Goal: Information Seeking & Learning: Learn about a topic

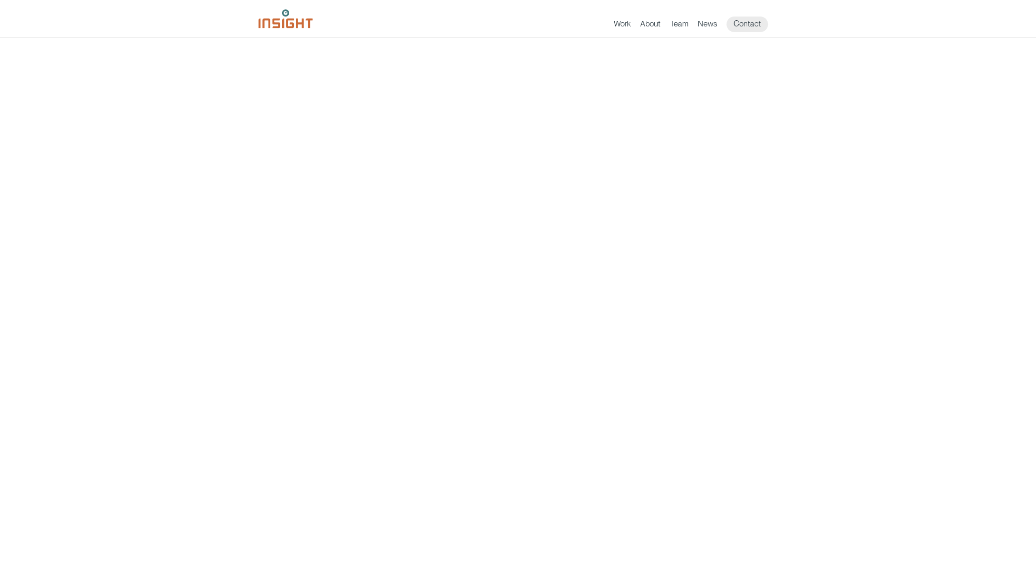
scroll to position [1, 0]
click at [684, 24] on link "Team" at bounding box center [679, 25] width 18 height 13
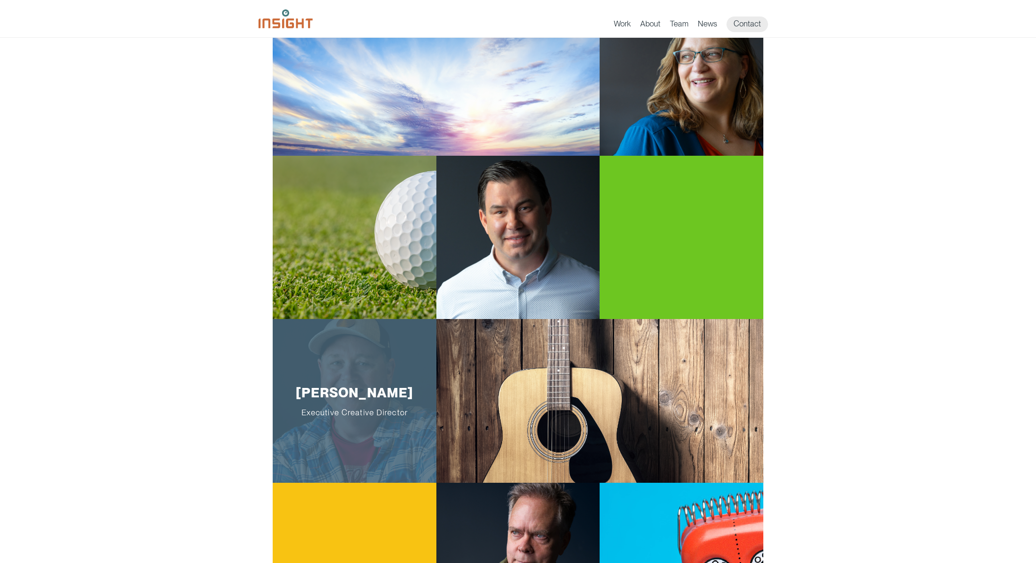
scroll to position [167, 0]
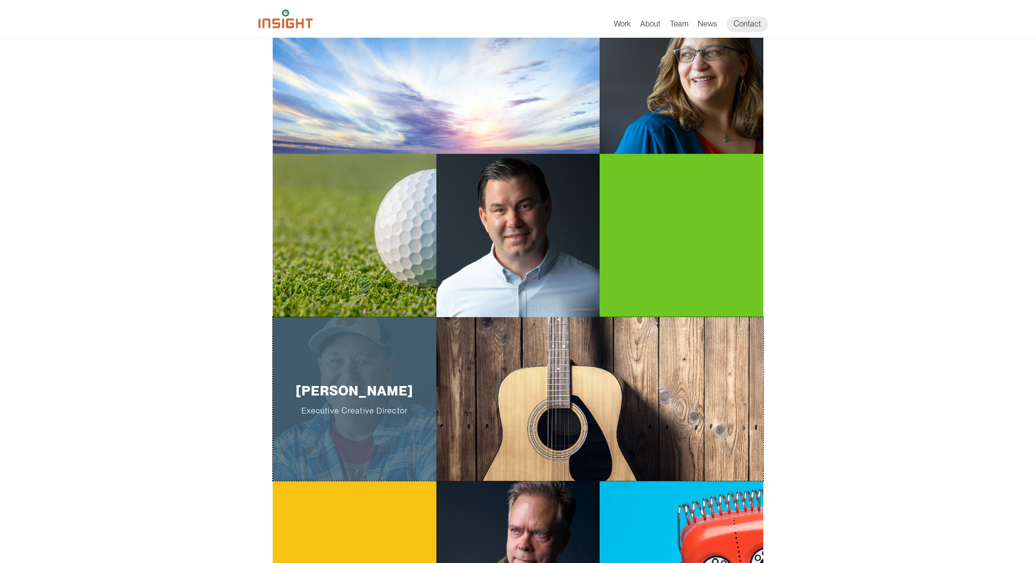
click at [339, 414] on span "Executive Creative Director" at bounding box center [354, 410] width 134 height 9
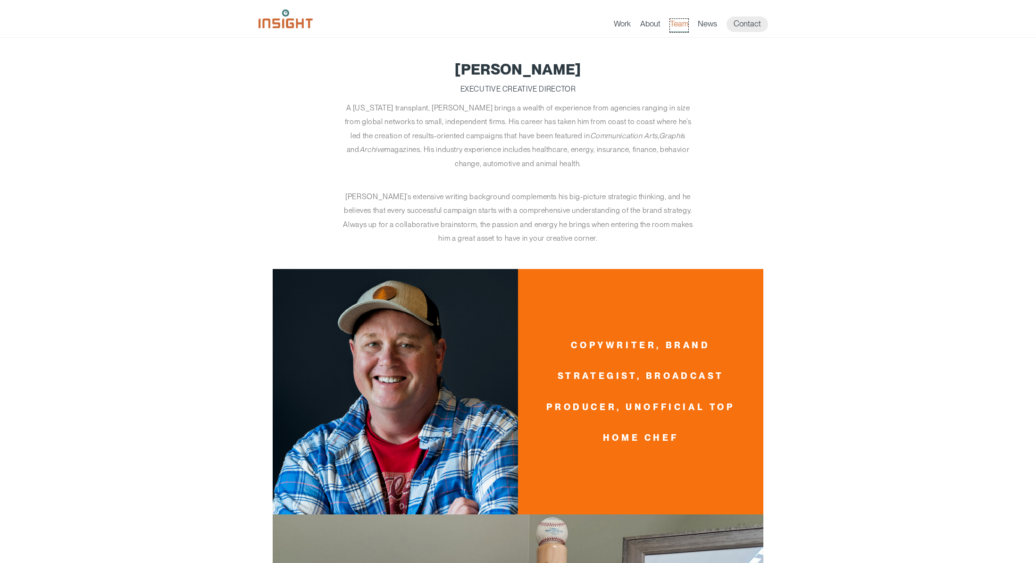
click at [684, 24] on link "Team" at bounding box center [679, 25] width 18 height 13
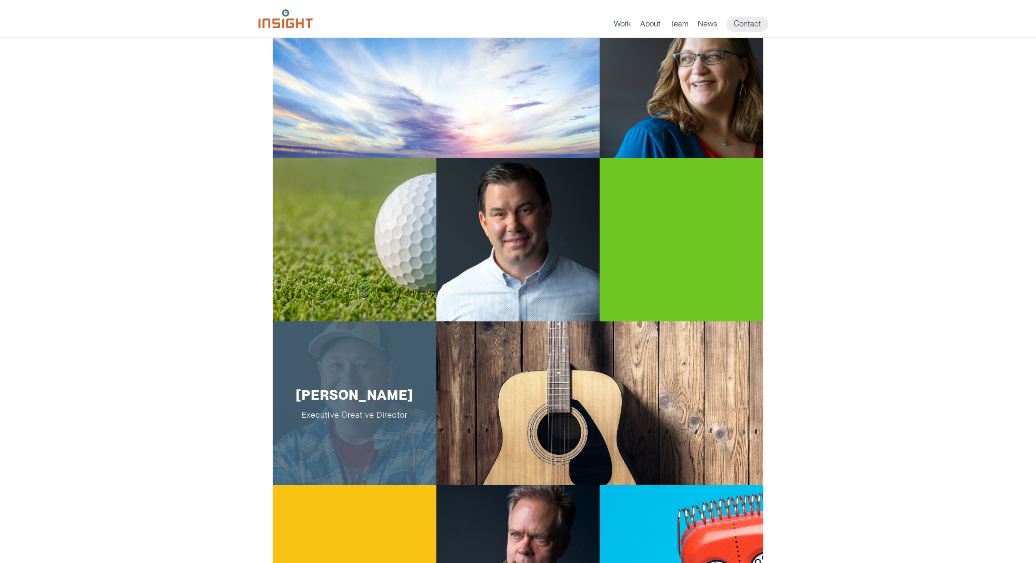
scroll to position [164, 0]
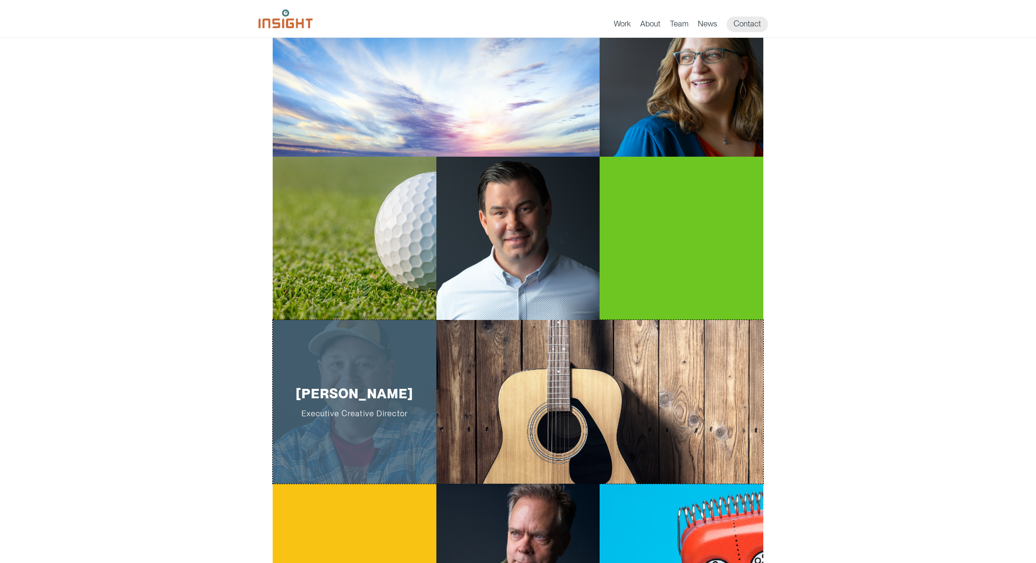
click at [380, 378] on div "[PERSON_NAME] Executive Creative Director" at bounding box center [355, 402] width 164 height 164
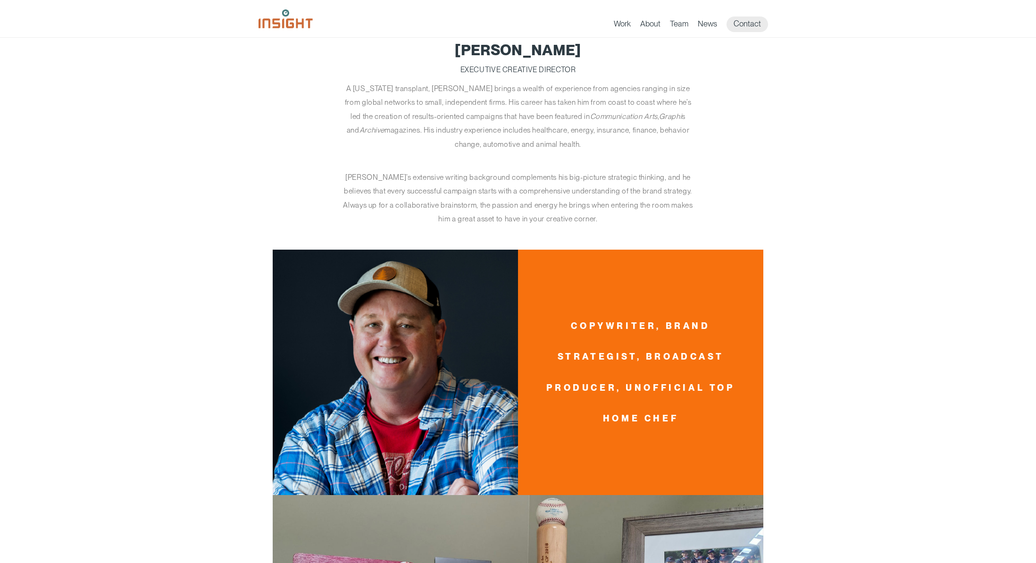
scroll to position [14, 0]
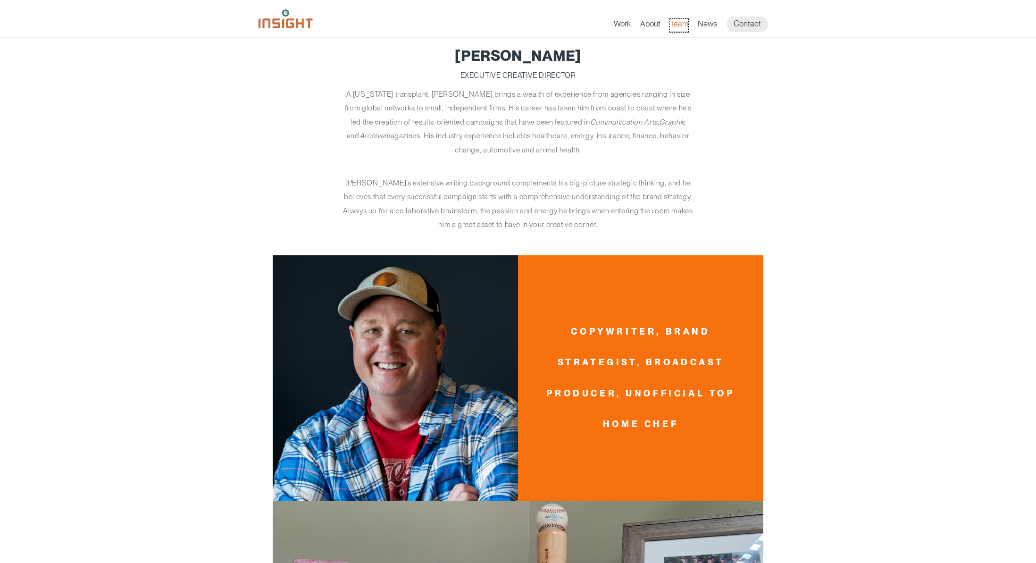
click at [675, 27] on link "Team" at bounding box center [679, 25] width 18 height 13
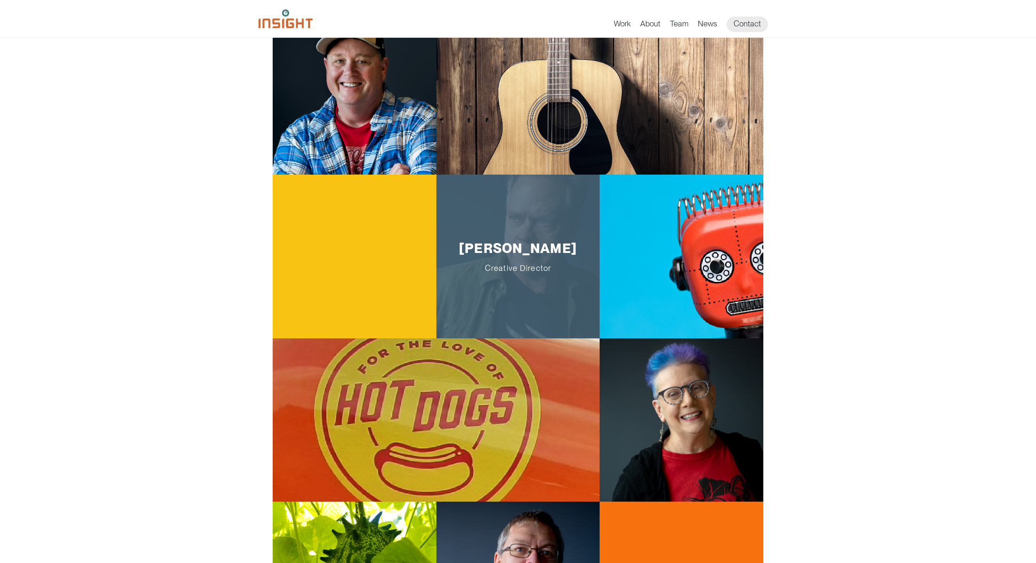
scroll to position [482, 0]
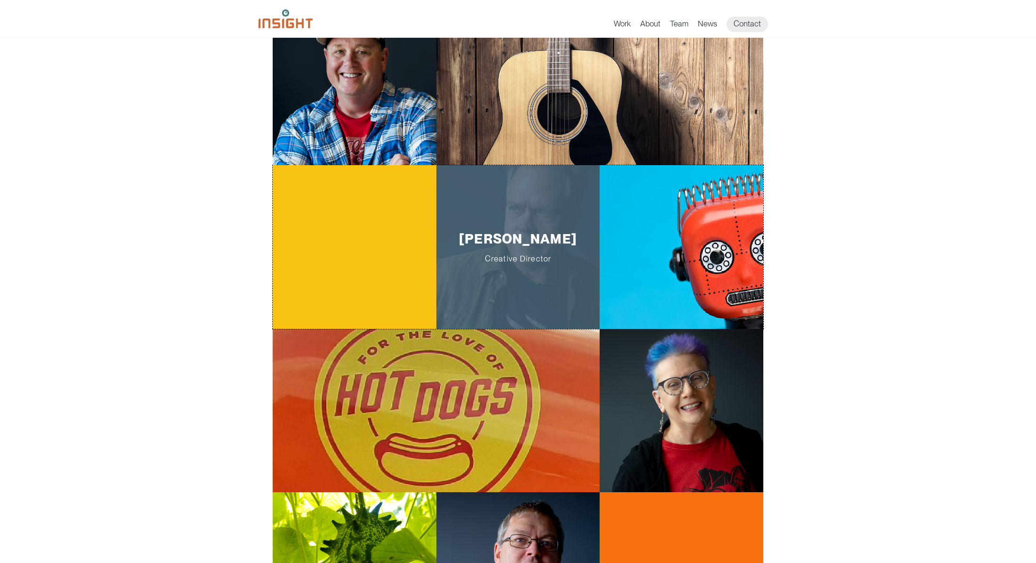
click at [518, 207] on div "[PERSON_NAME] Creative Director" at bounding box center [518, 247] width 164 height 164
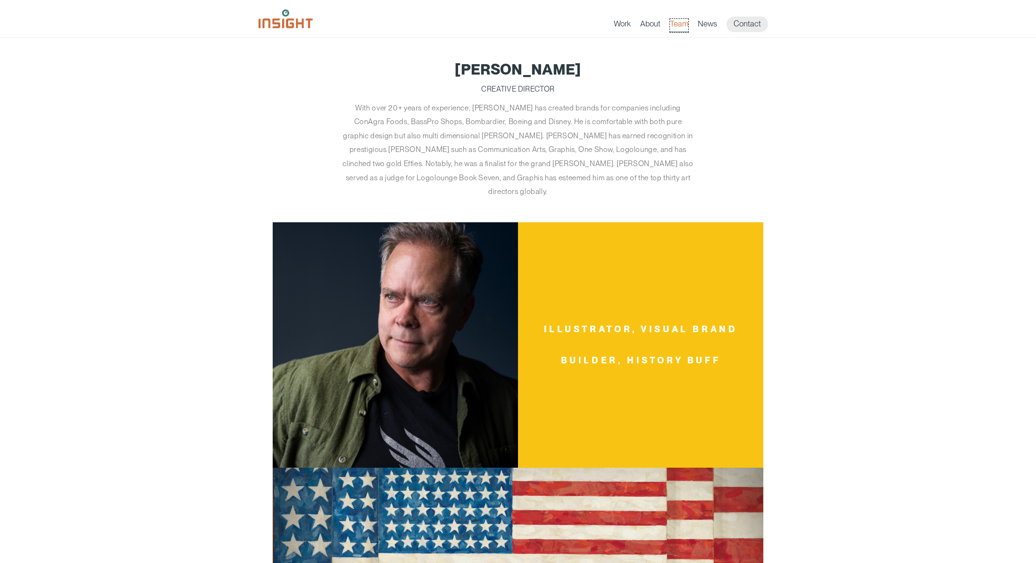
click at [685, 25] on link "Team" at bounding box center [679, 25] width 18 height 13
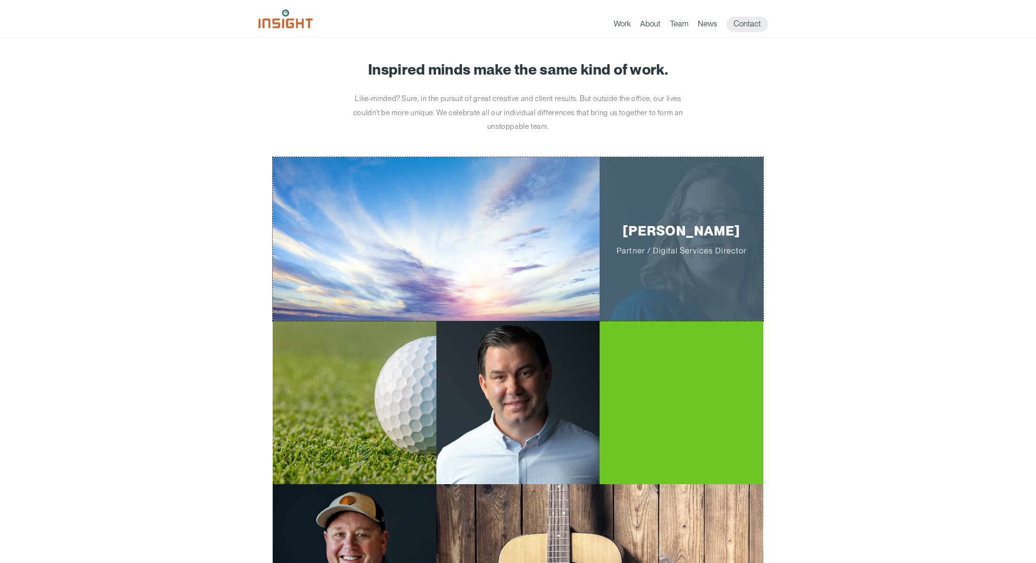
click at [711, 200] on div "Jill Smith Partner / Digital Services Director" at bounding box center [681, 239] width 164 height 164
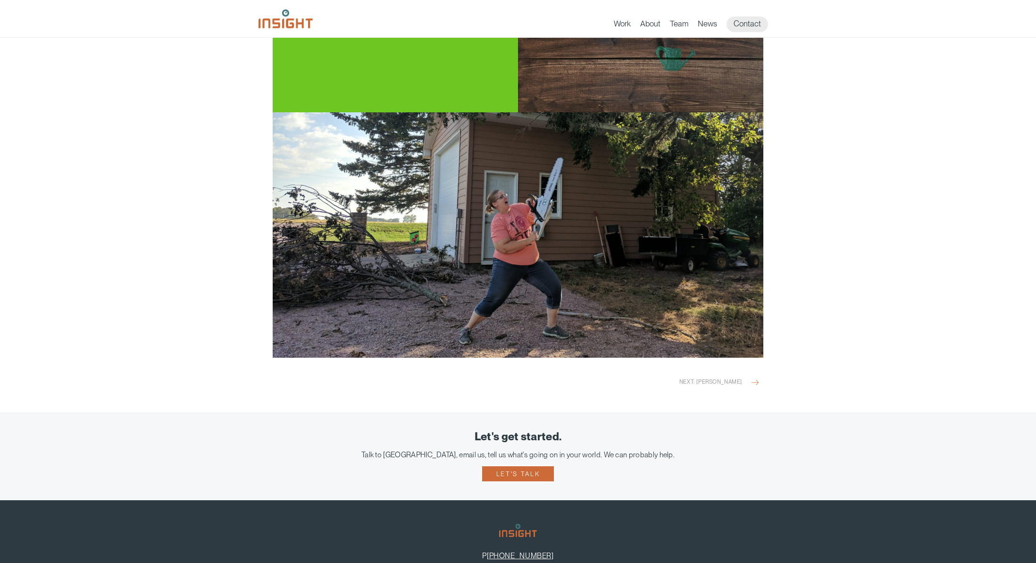
scroll to position [1100, 0]
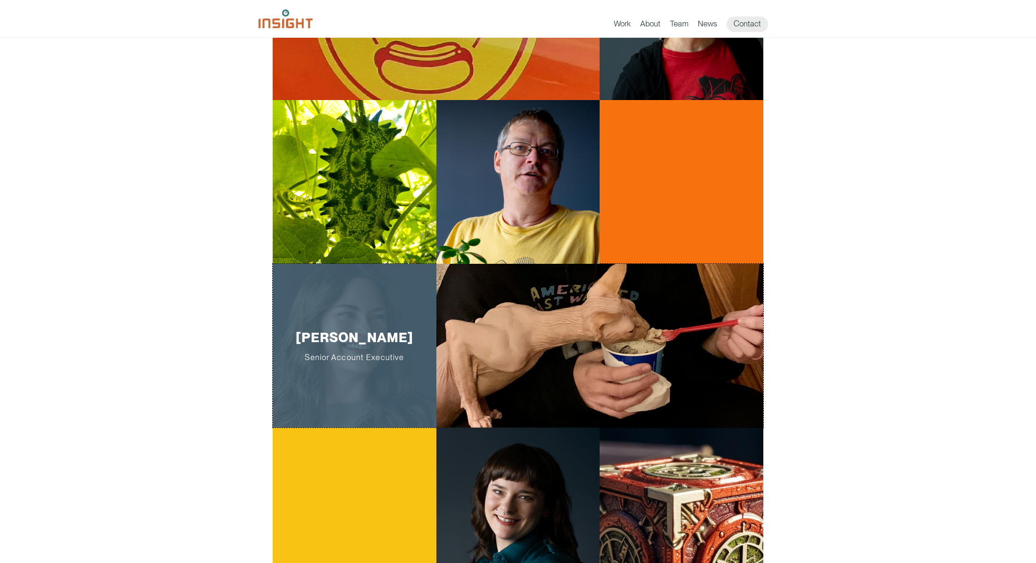
scroll to position [879, 0]
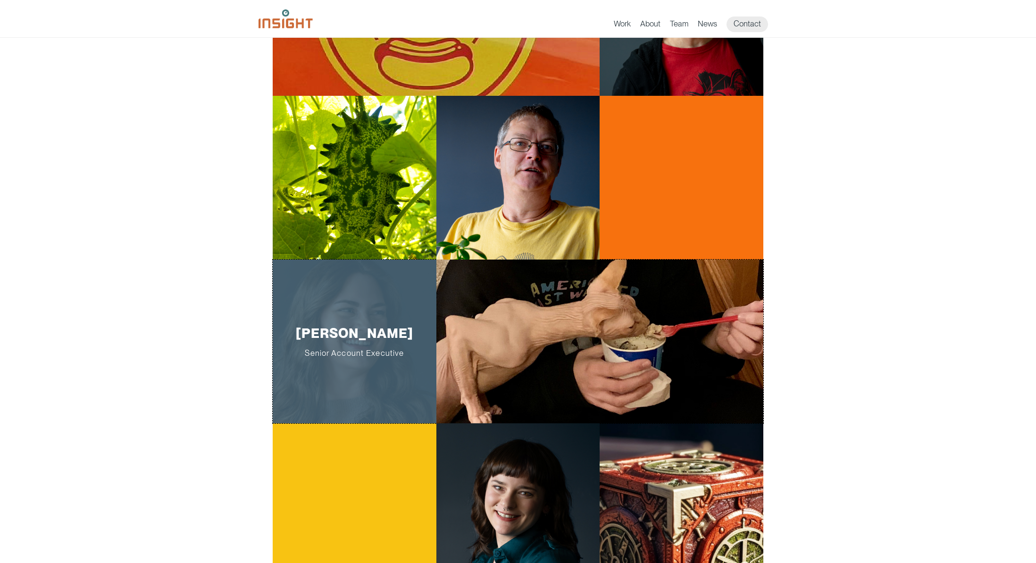
click at [342, 371] on div "Katrina Vyborny Senior Account Executive" at bounding box center [355, 341] width 164 height 164
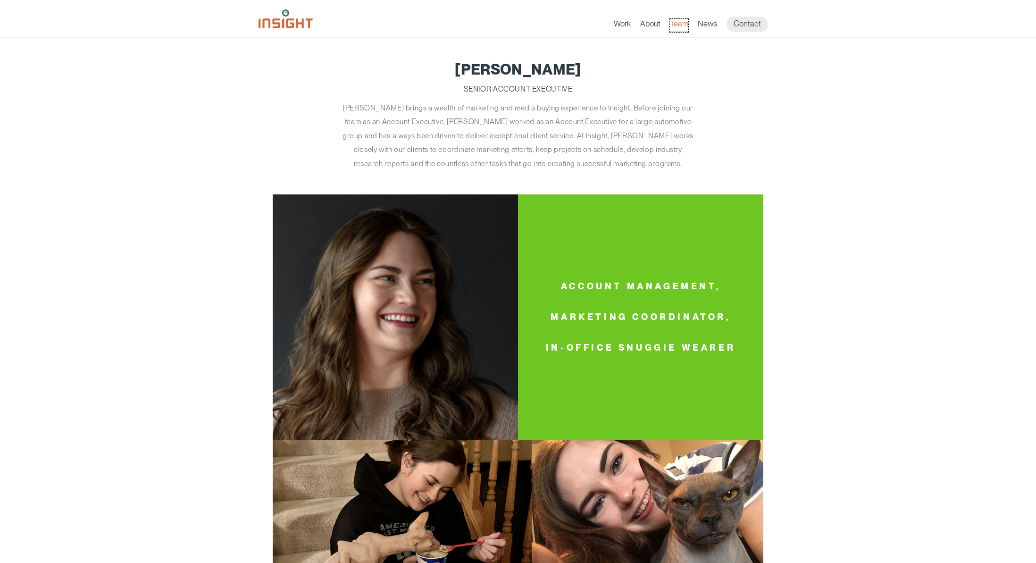
click at [678, 23] on link "Team" at bounding box center [679, 25] width 18 height 13
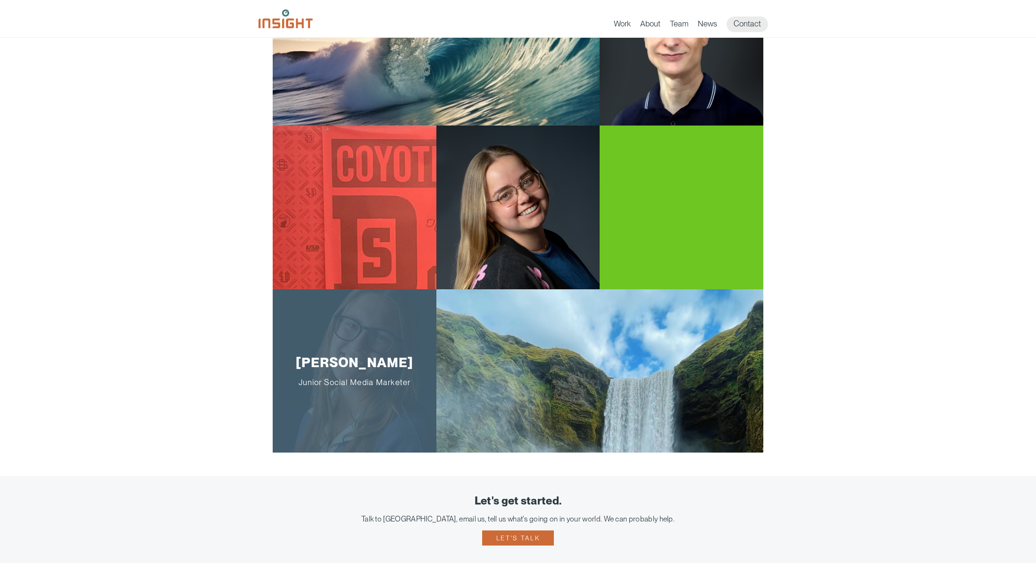
scroll to position [1505, 0]
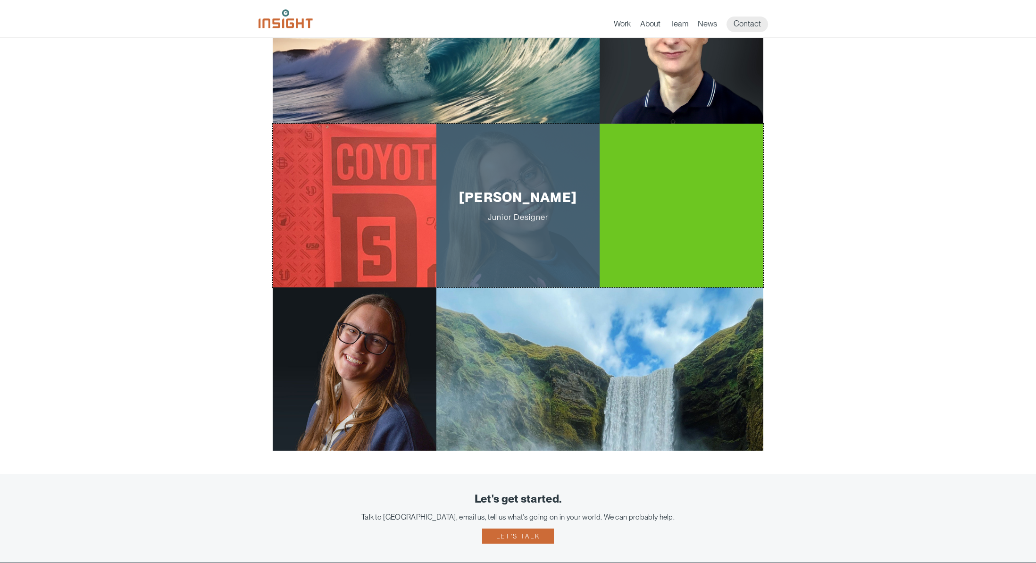
click at [521, 152] on div "Veronica Schumacher Junior Designer" at bounding box center [518, 206] width 164 height 164
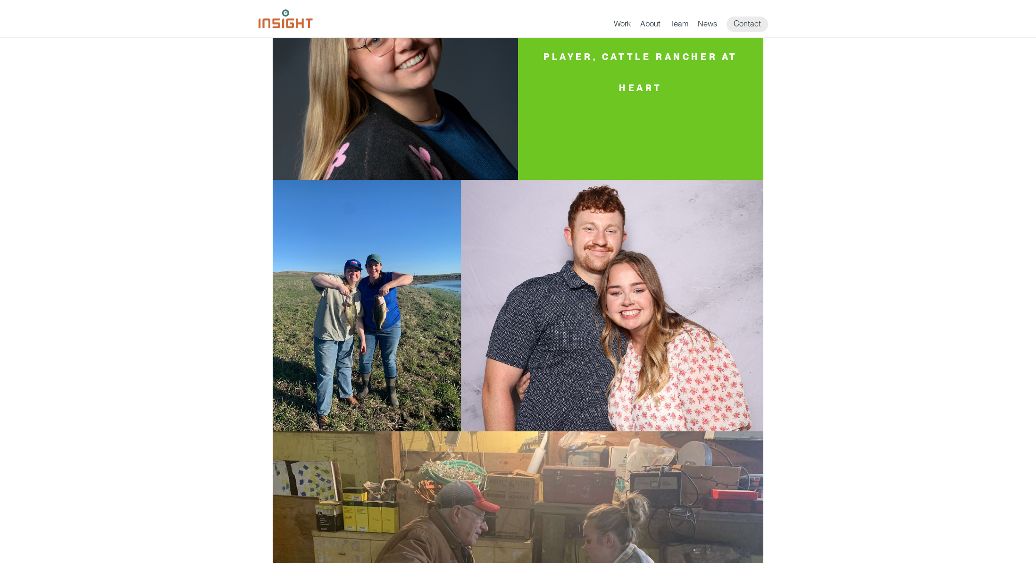
scroll to position [302, 0]
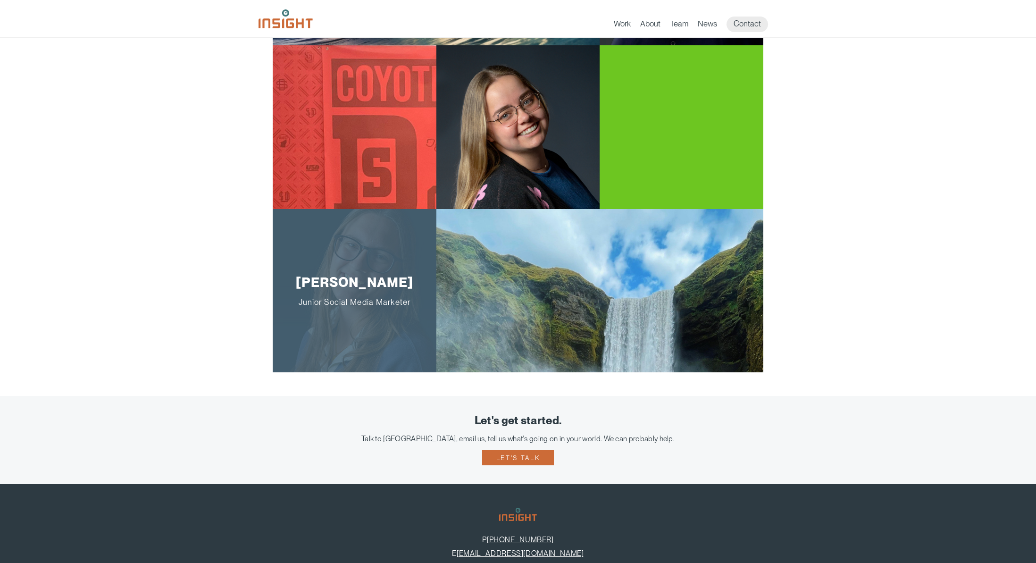
scroll to position [1584, 0]
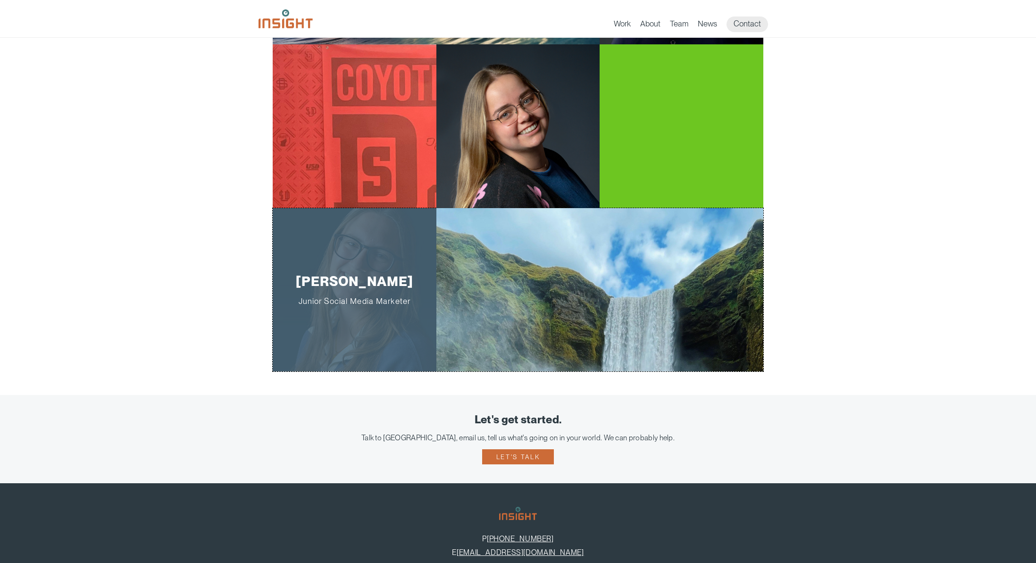
click at [342, 251] on div "[PERSON_NAME] Junior Social Media Marketer" at bounding box center [355, 290] width 164 height 164
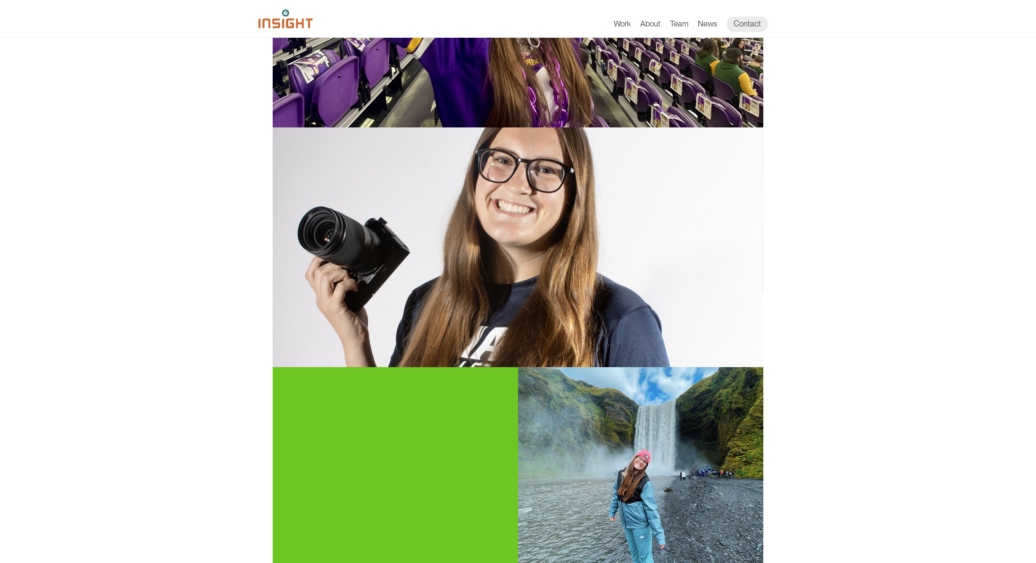
scroll to position [675, 0]
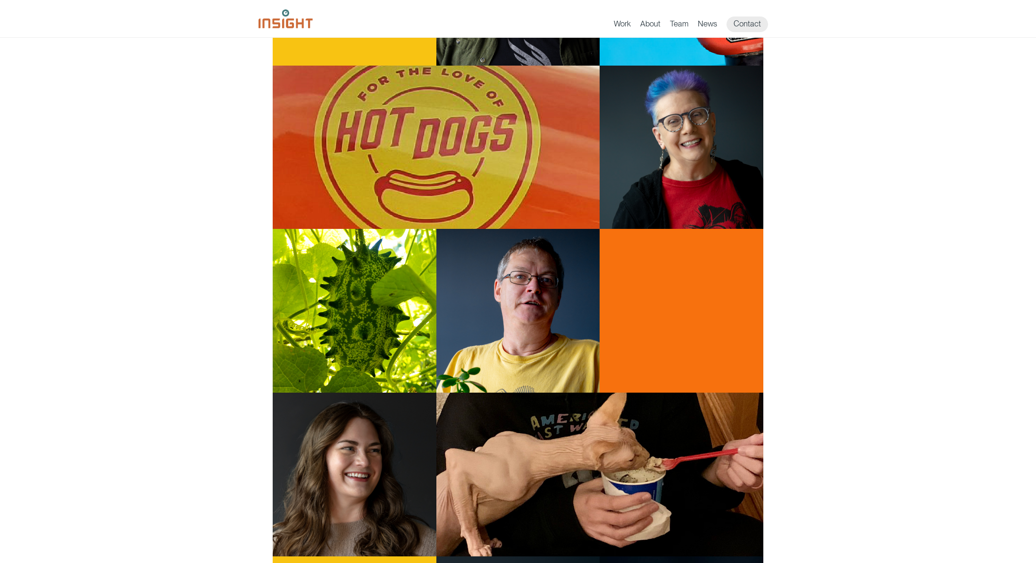
scroll to position [760, 0]
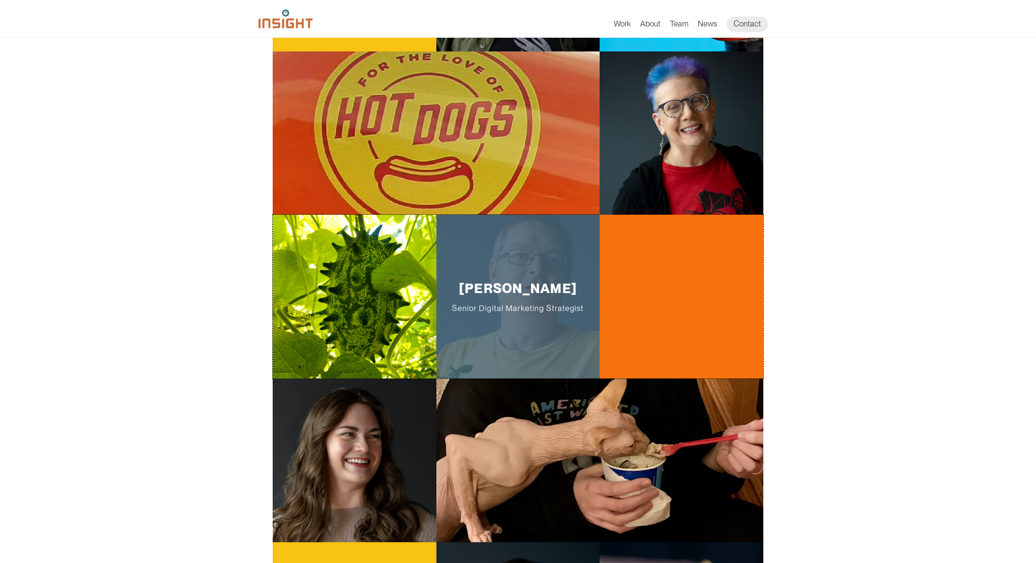
click at [473, 300] on p "[PERSON_NAME] Senior Digital Marketing Strategist" at bounding box center [518, 296] width 134 height 33
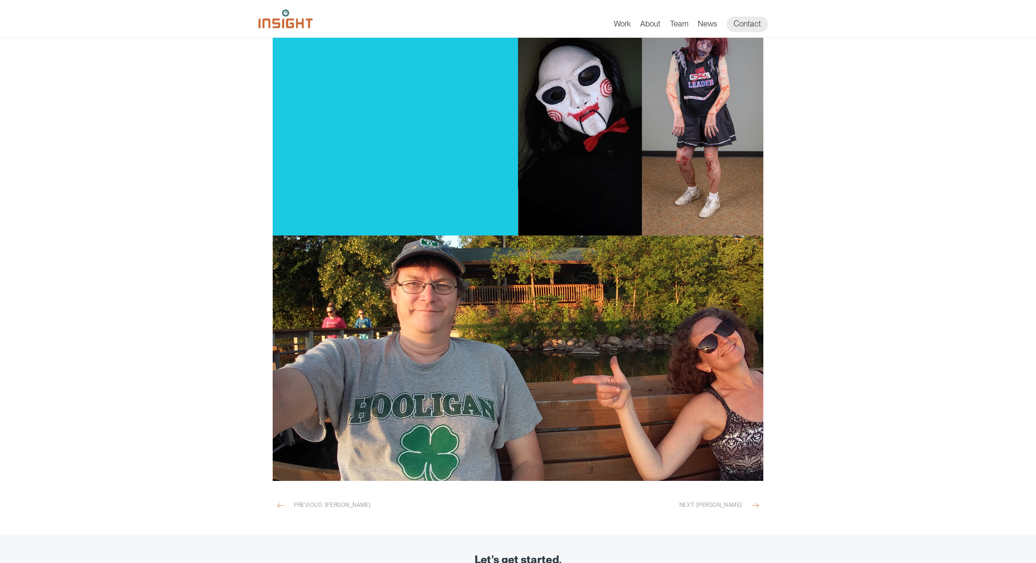
scroll to position [975, 0]
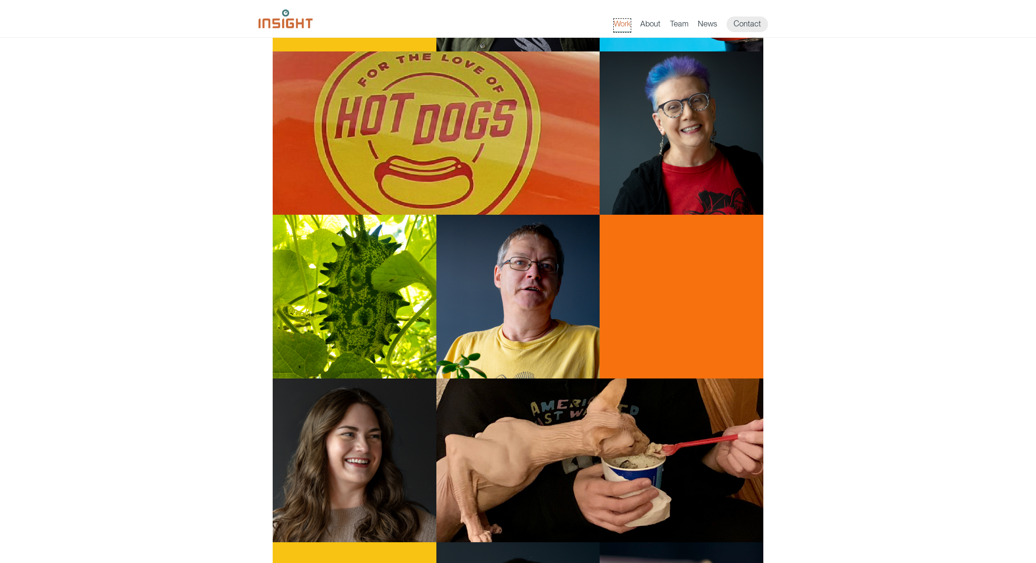
click at [624, 25] on link "Work" at bounding box center [622, 25] width 17 height 13
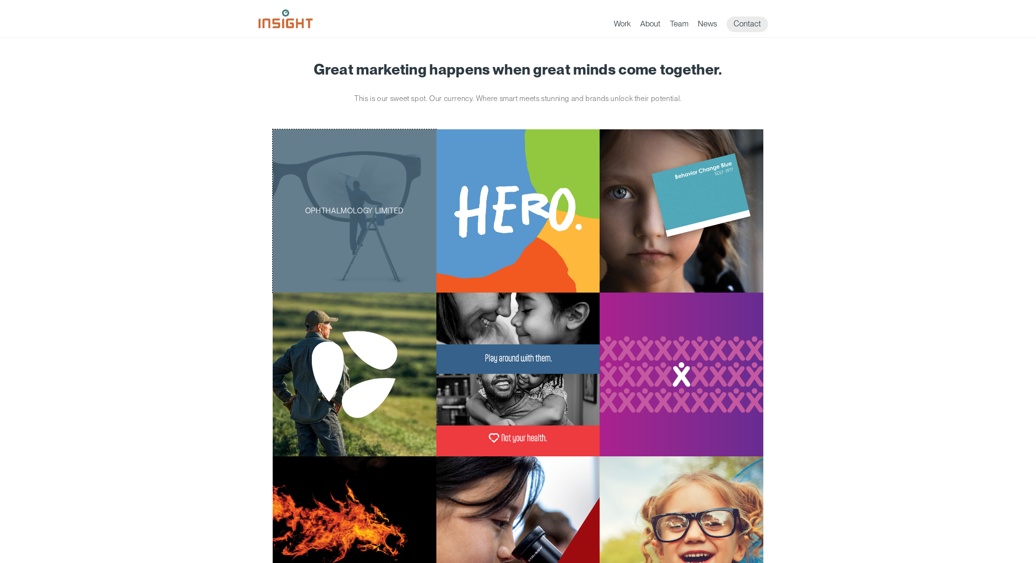
click at [349, 195] on div "Ophthalmology Limited" at bounding box center [355, 211] width 164 height 164
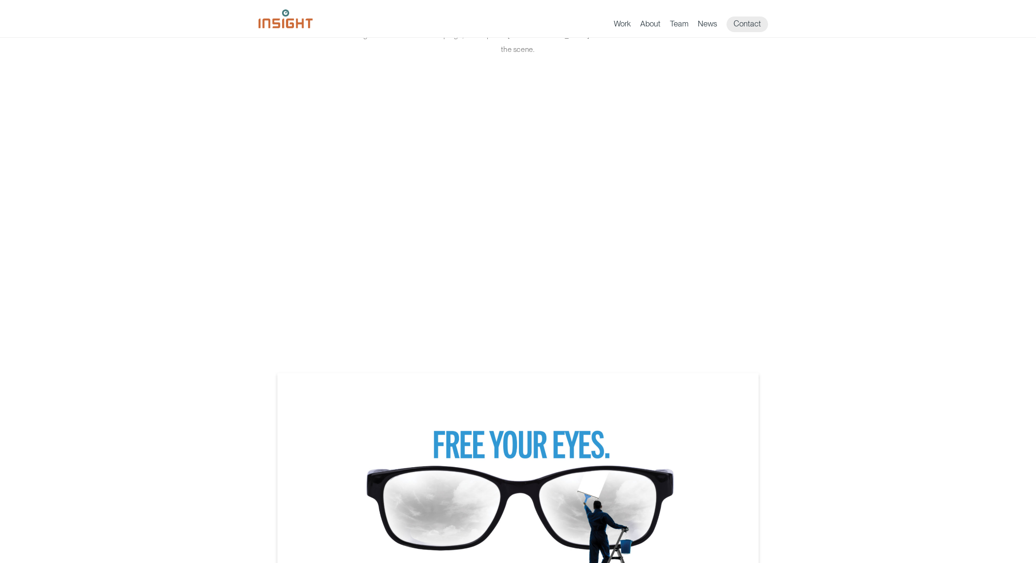
scroll to position [624, 0]
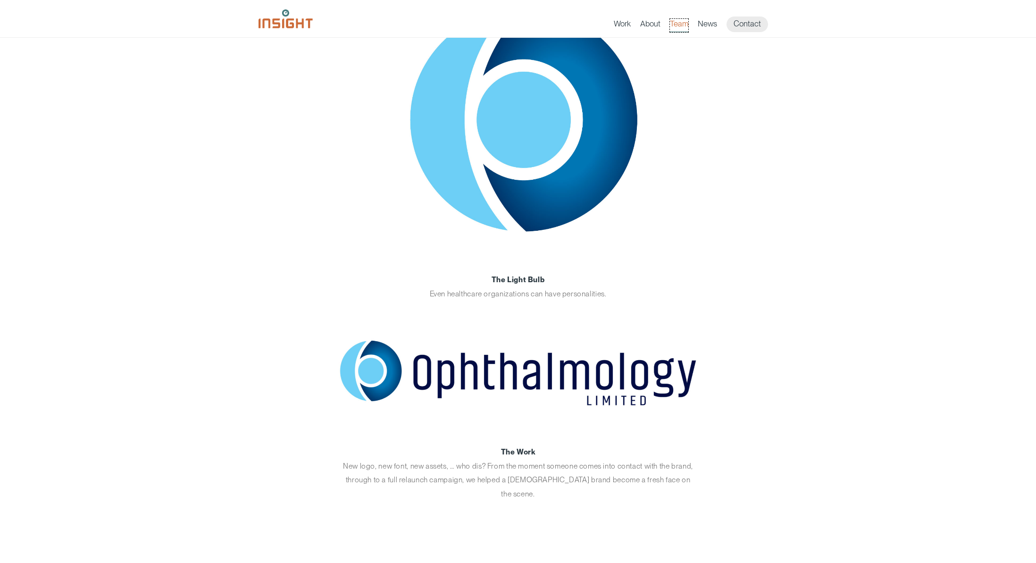
click at [678, 24] on link "Team" at bounding box center [679, 25] width 18 height 13
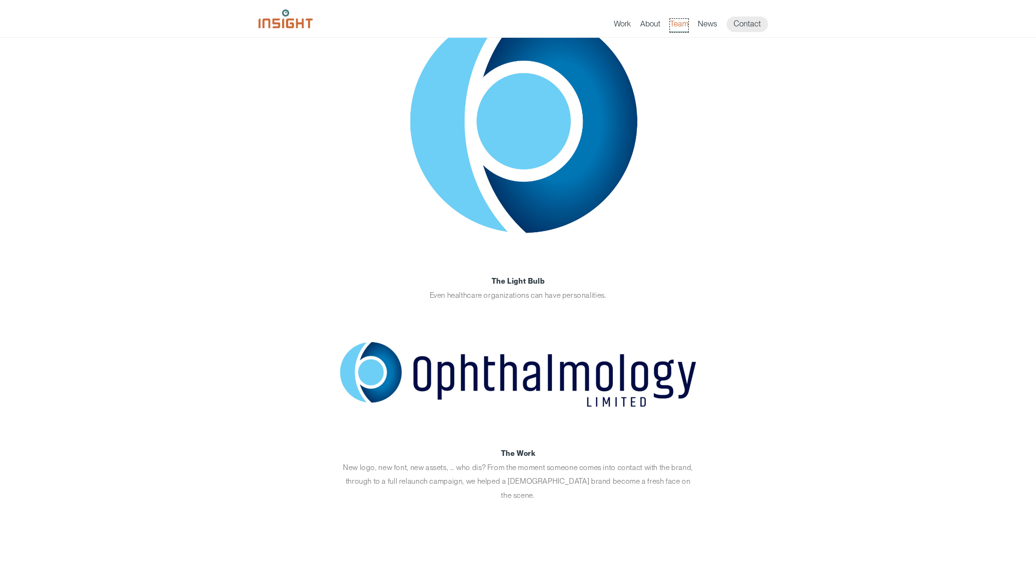
scroll to position [181, 0]
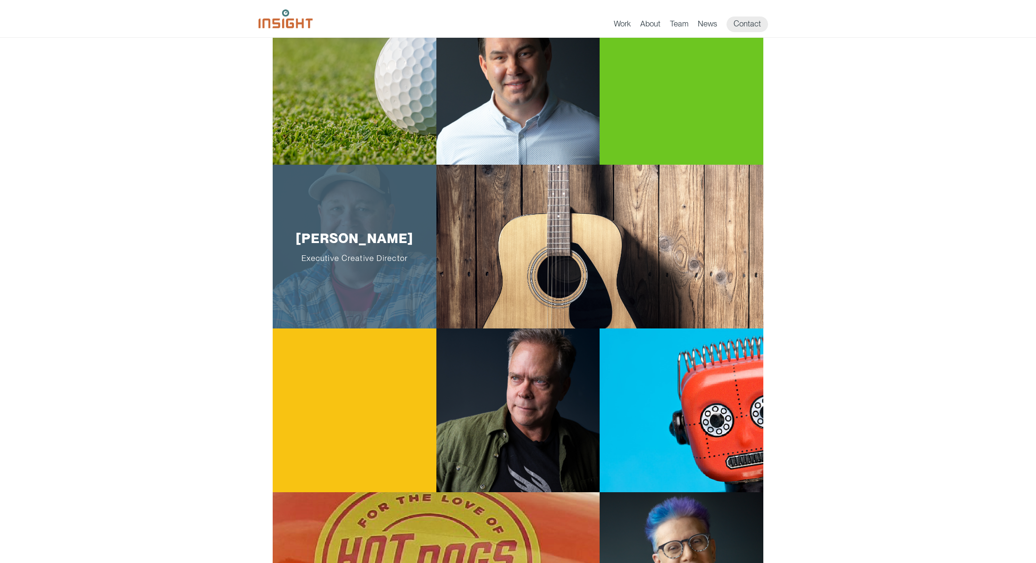
scroll to position [320, 0]
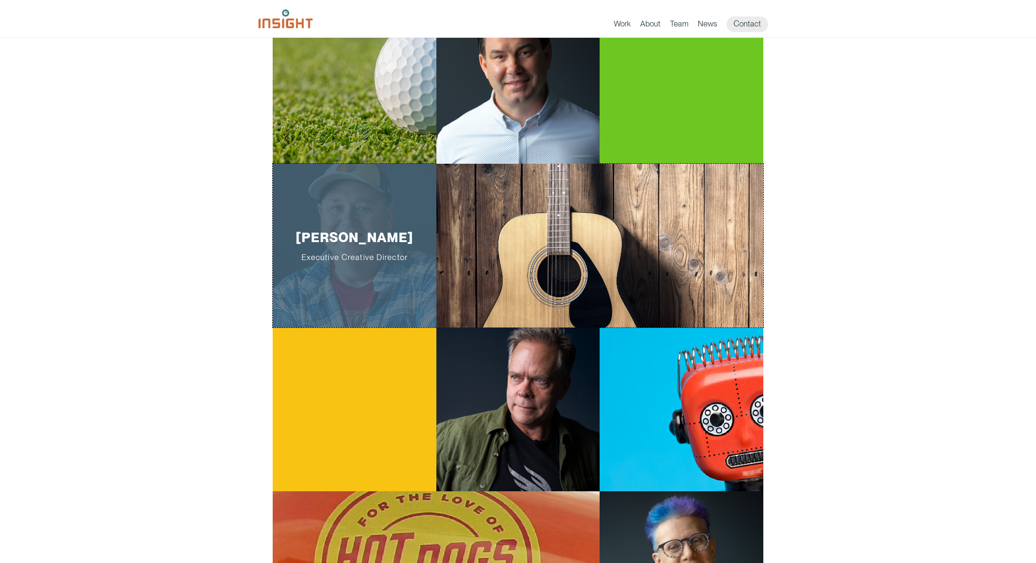
click at [347, 260] on span "Executive Creative Director" at bounding box center [354, 256] width 134 height 9
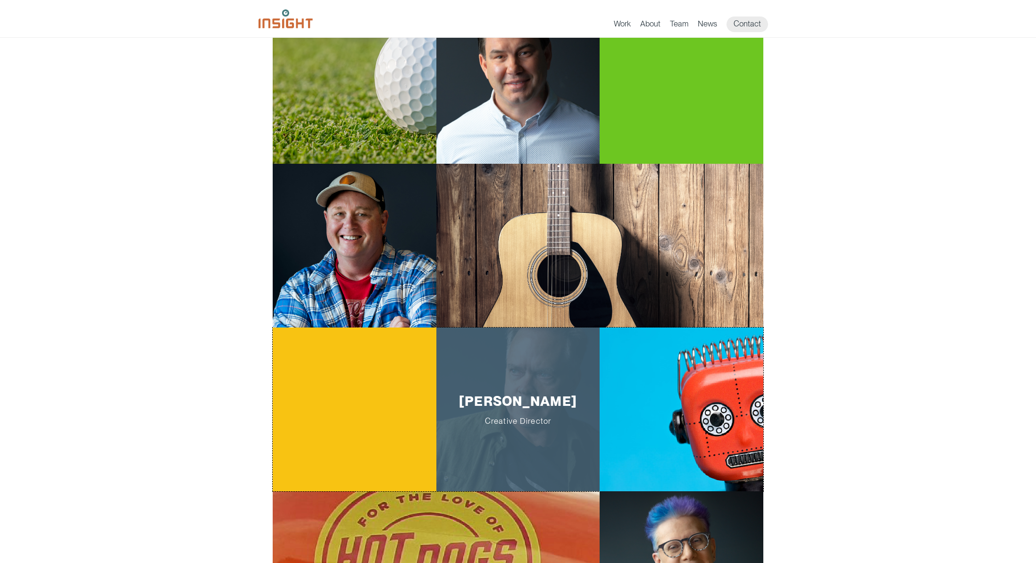
click at [571, 441] on div "James Strange Creative Director" at bounding box center [518, 409] width 164 height 164
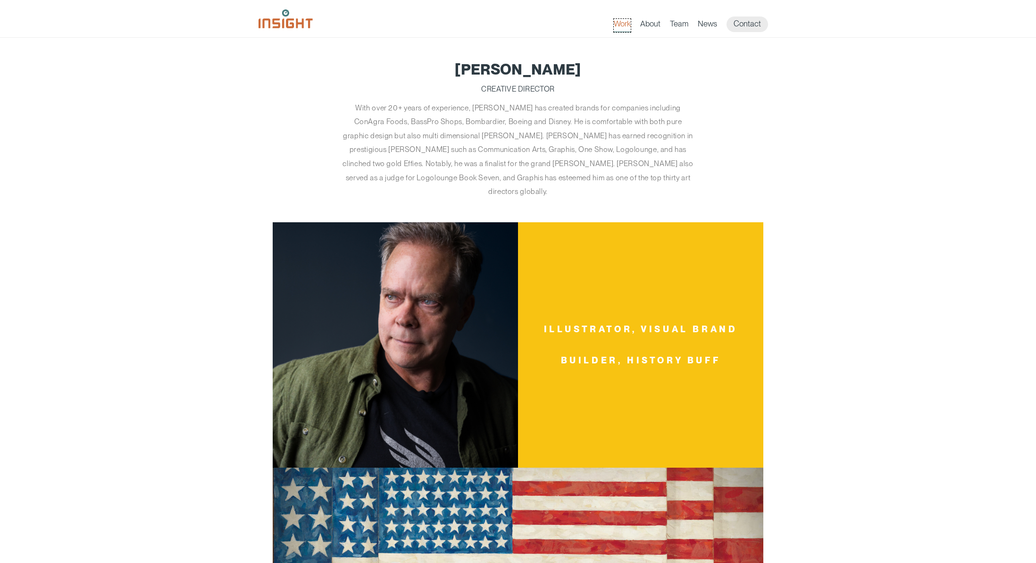
click at [631, 25] on link "Work" at bounding box center [622, 25] width 17 height 13
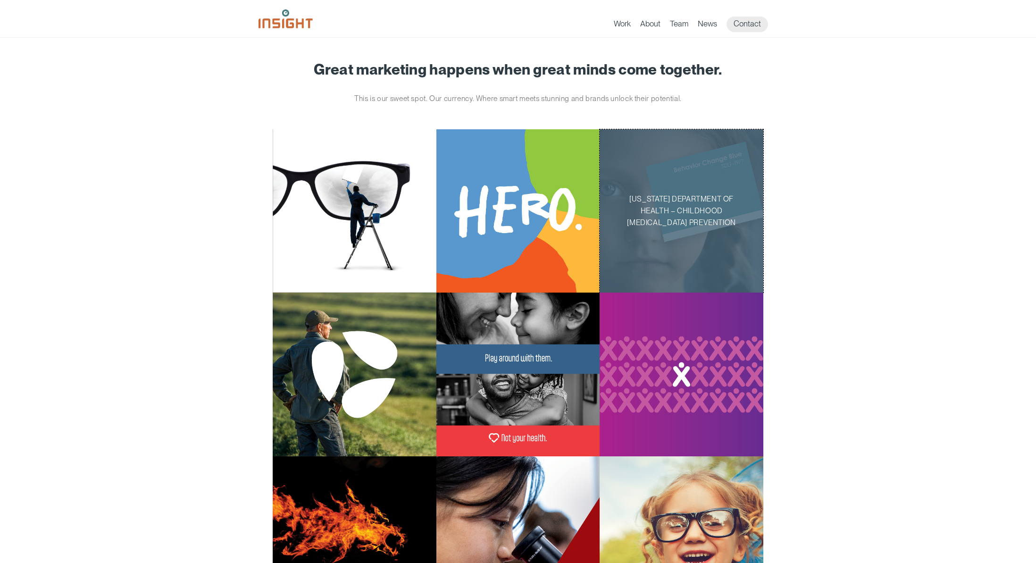
click at [665, 176] on div "[US_STATE] Department of Health – Childhood [MEDICAL_DATA] Prevention" at bounding box center [681, 211] width 164 height 164
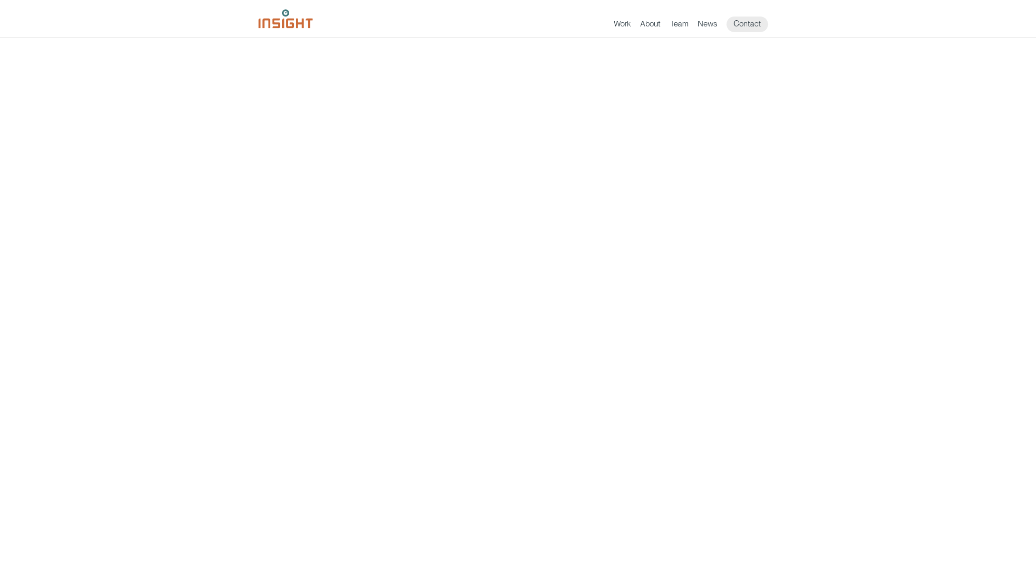
scroll to position [1667, 0]
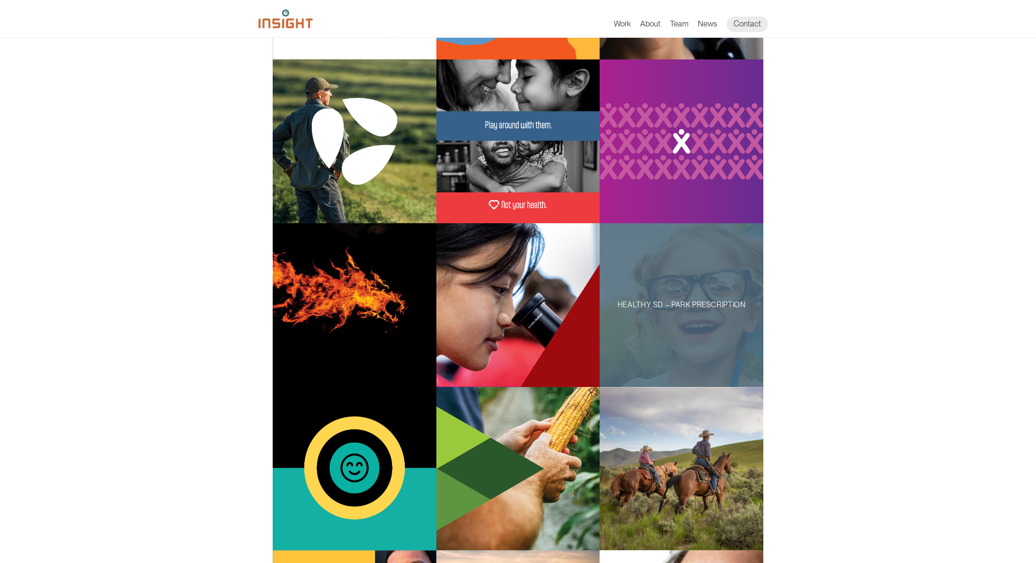
scroll to position [233, 0]
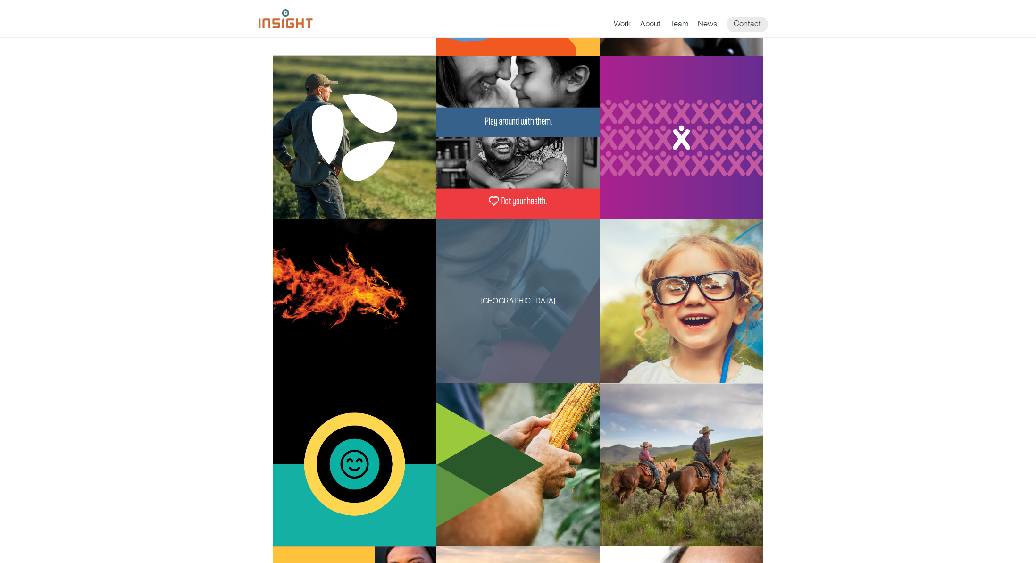
click at [501, 332] on div "[GEOGRAPHIC_DATA]" at bounding box center [518, 301] width 164 height 164
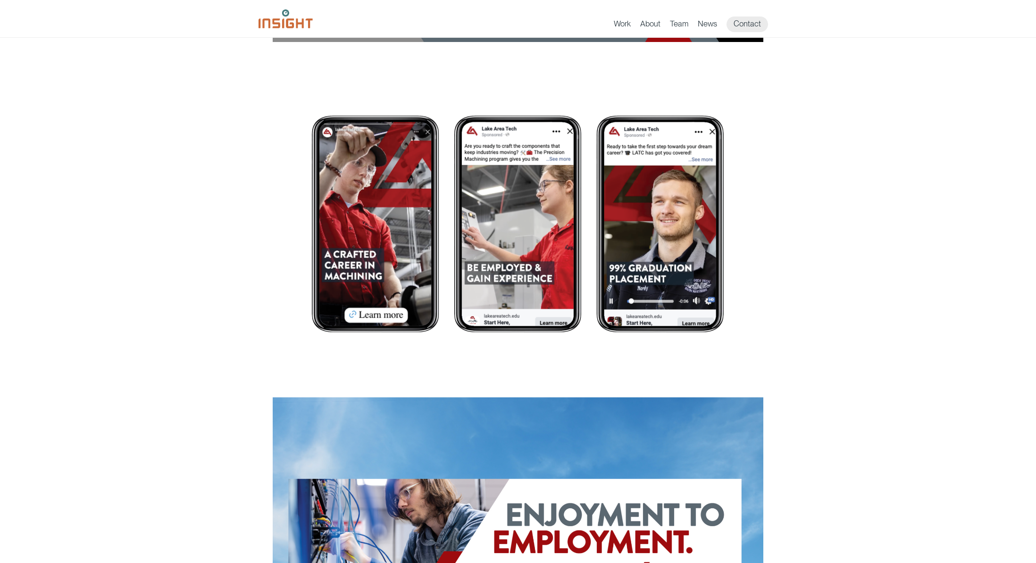
scroll to position [1156, 0]
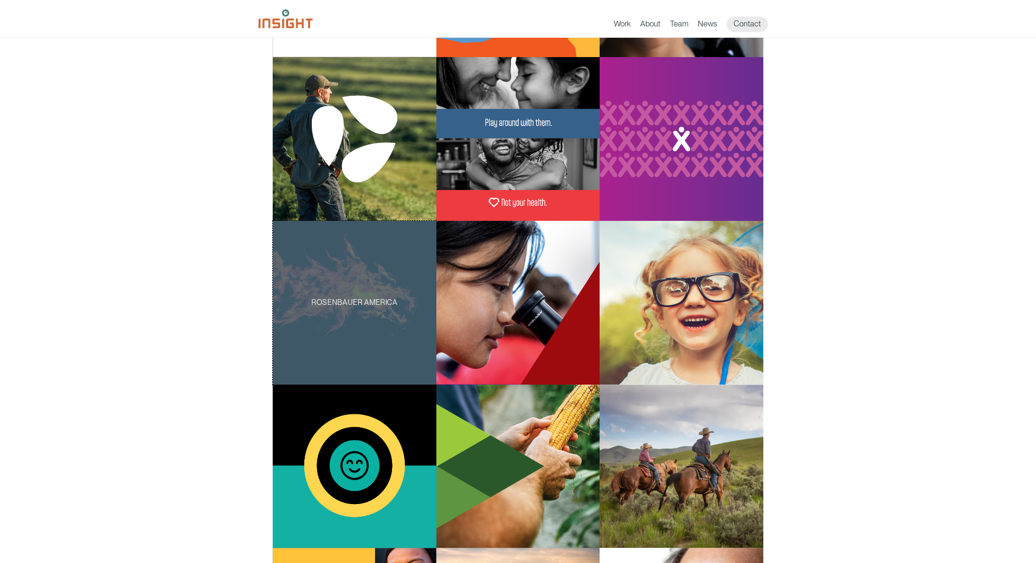
click at [375, 333] on div "Rosenbauer America" at bounding box center [355, 303] width 164 height 164
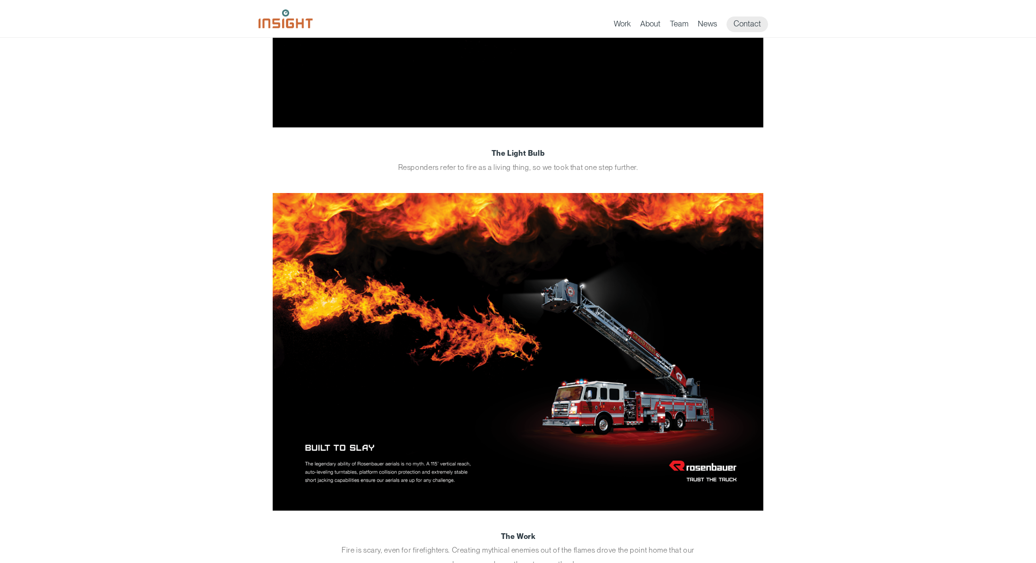
scroll to position [354, 0]
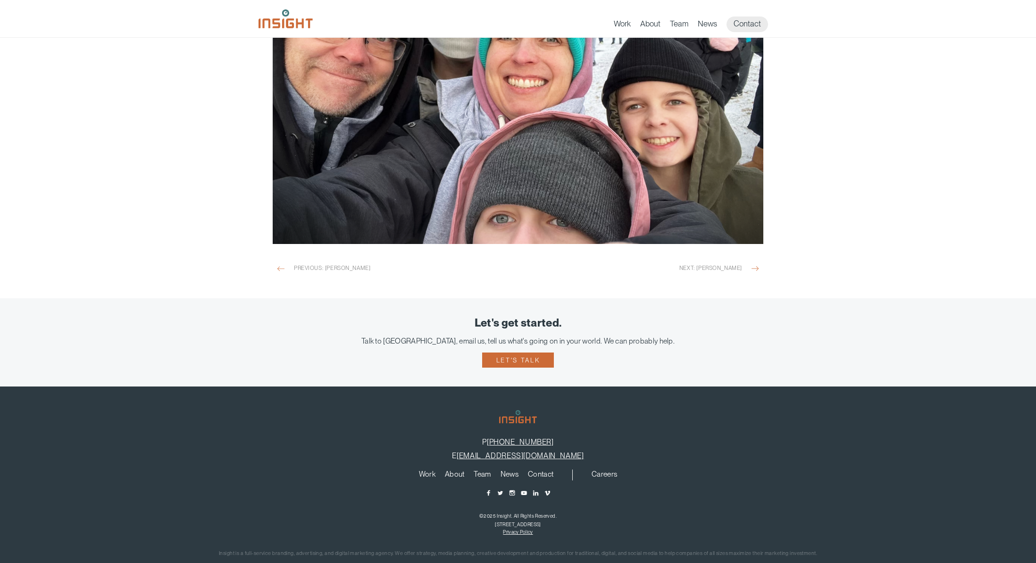
scroll to position [1184, 0]
